Goal: Use online tool/utility: Utilize a website feature to perform a specific function

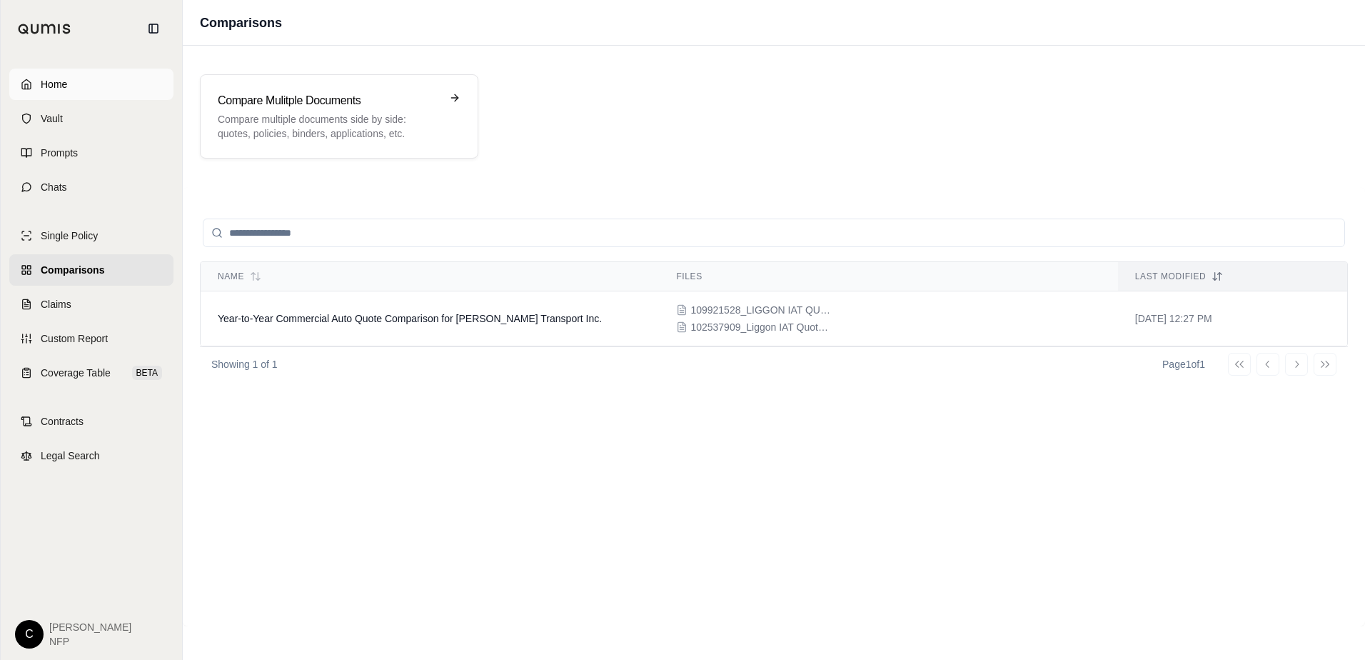
click at [84, 74] on link "Home" at bounding box center [91, 84] width 164 height 31
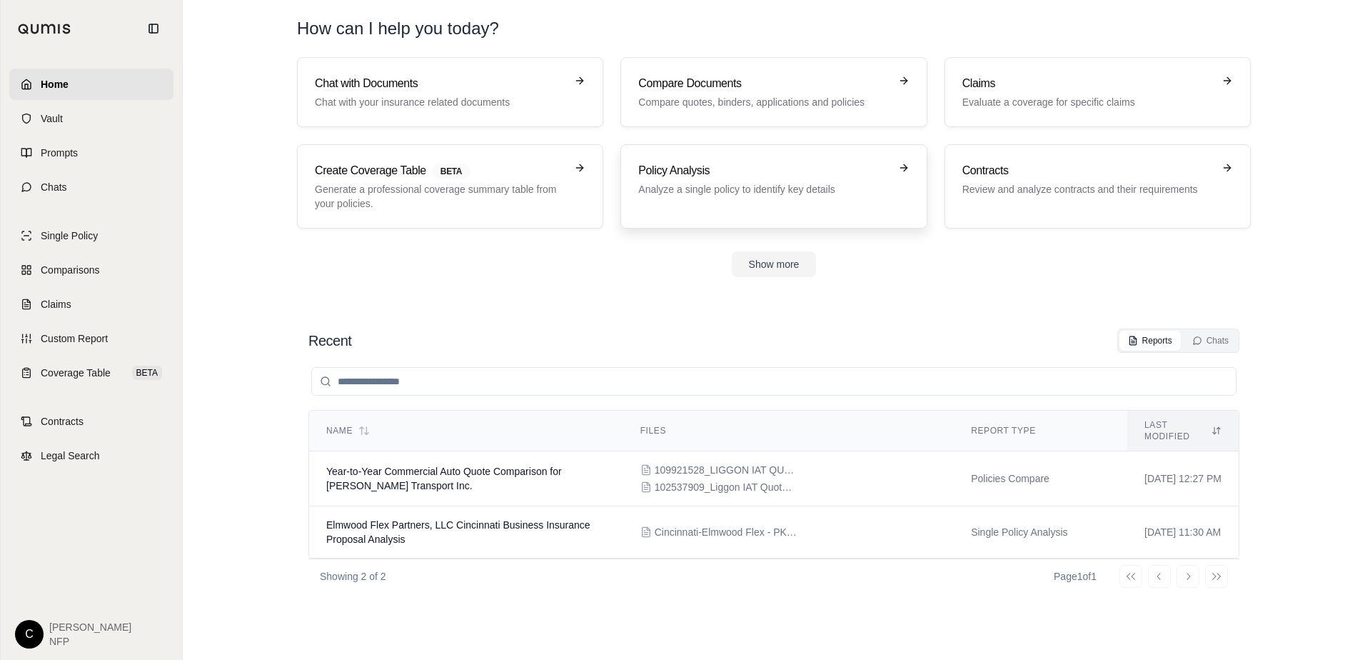
click at [790, 174] on h3 "Policy Analysis" at bounding box center [763, 170] width 251 height 17
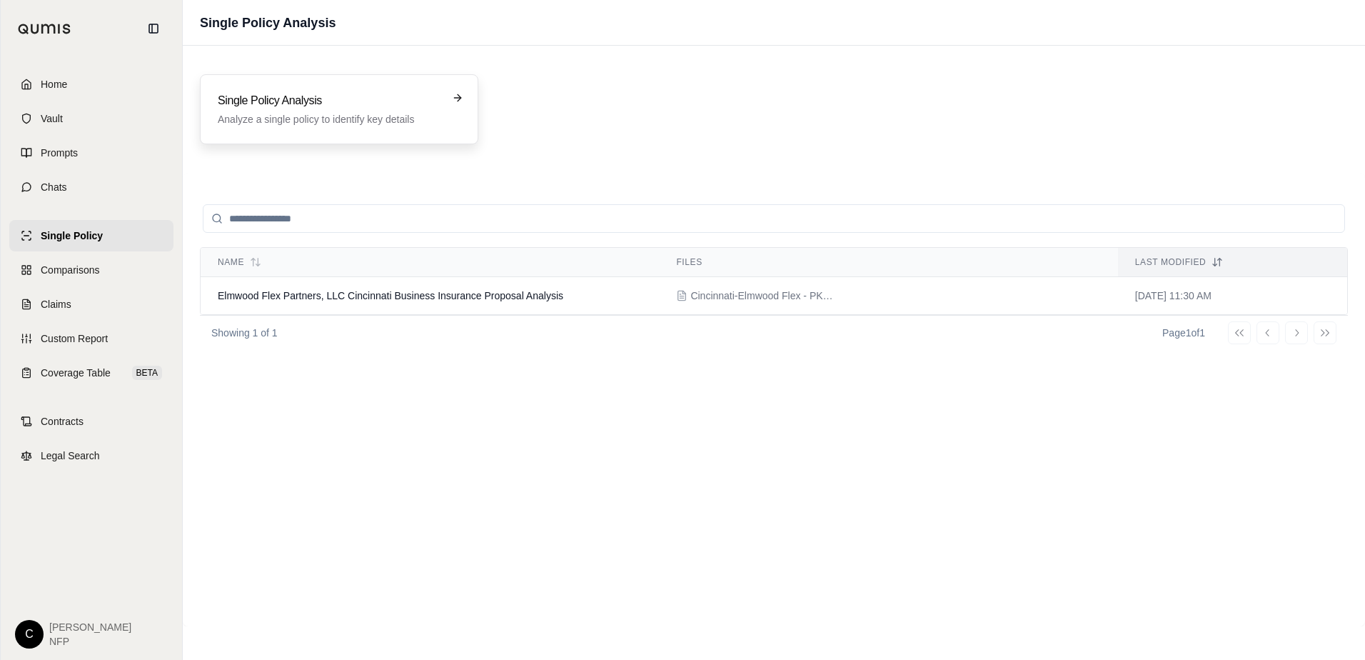
click at [351, 112] on p "Analyze a single policy to identify key details" at bounding box center [329, 119] width 223 height 14
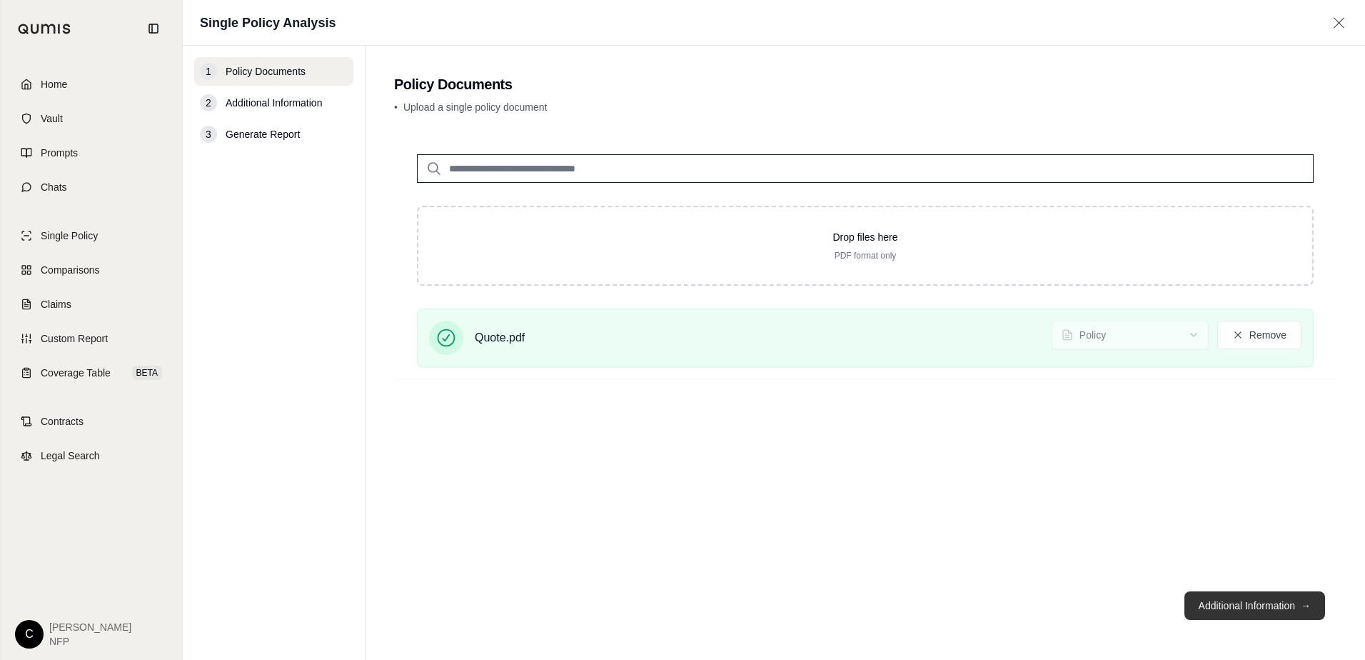
click at [1234, 603] on button "Additional Information →" at bounding box center [1254, 605] width 141 height 29
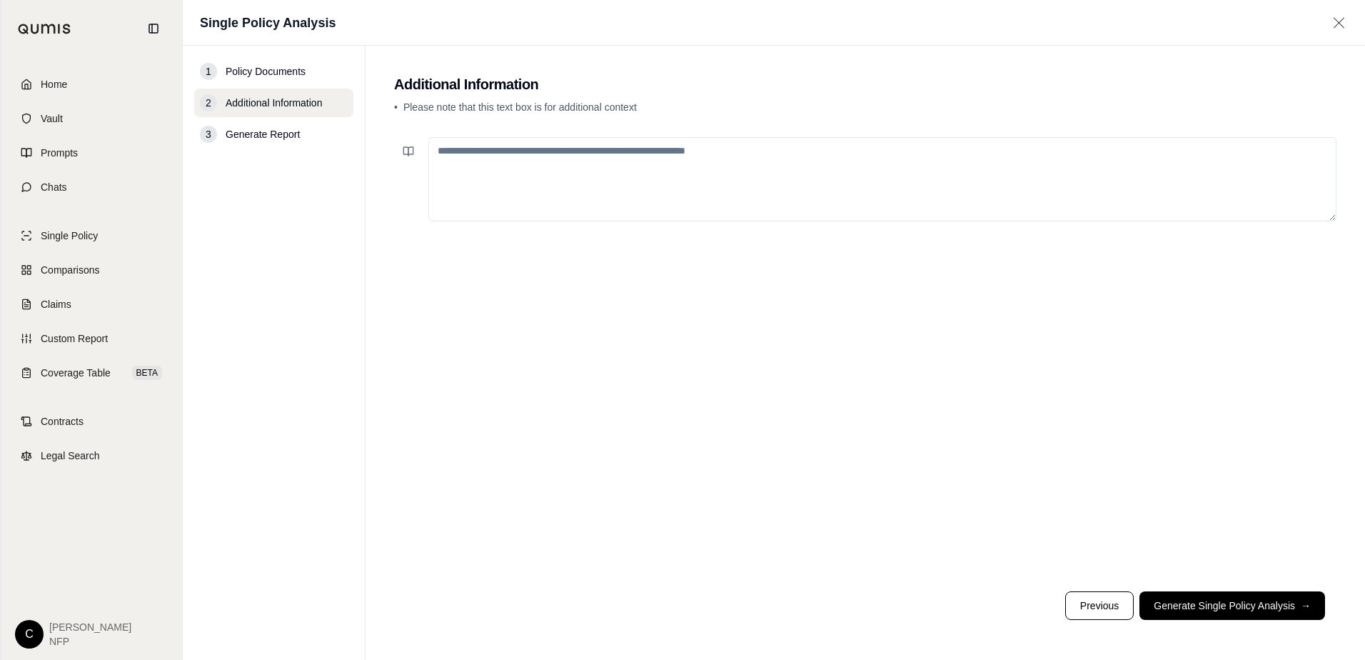
click at [526, 156] on textarea at bounding box center [882, 179] width 908 height 84
click at [1207, 598] on button "Generate Single Policy Analysis →" at bounding box center [1232, 605] width 186 height 29
